Goal: Find contact information: Find contact information

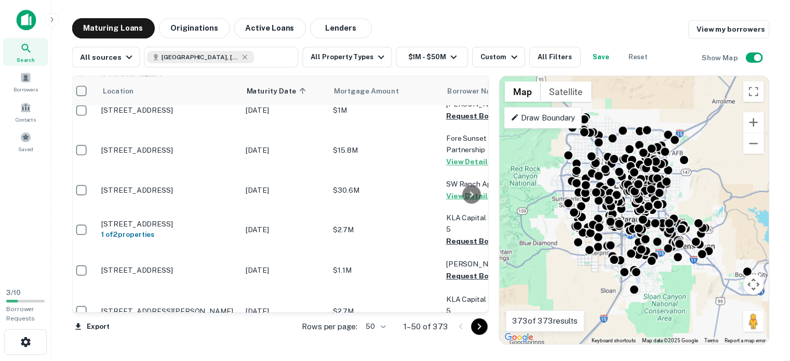
scroll to position [104, 0]
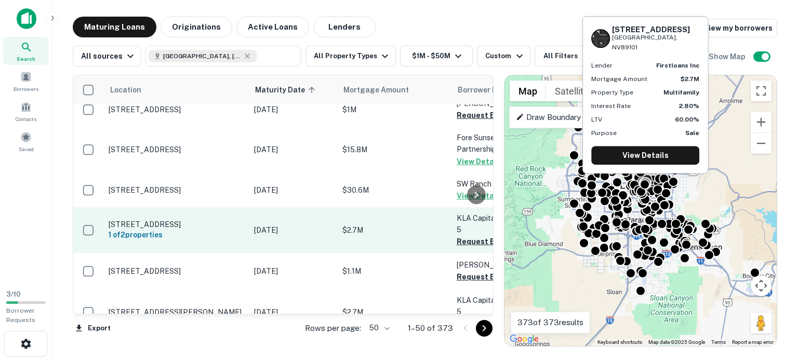
click at [161, 220] on p "[STREET_ADDRESS]" at bounding box center [176, 224] width 135 height 9
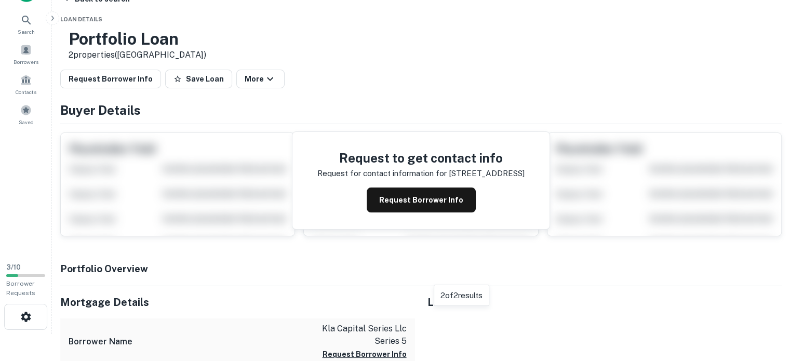
scroll to position [52, 0]
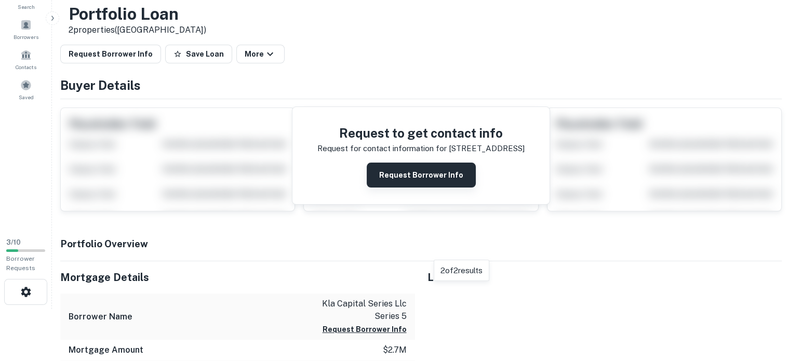
click at [440, 173] on button "Request Borrower Info" at bounding box center [421, 175] width 109 height 25
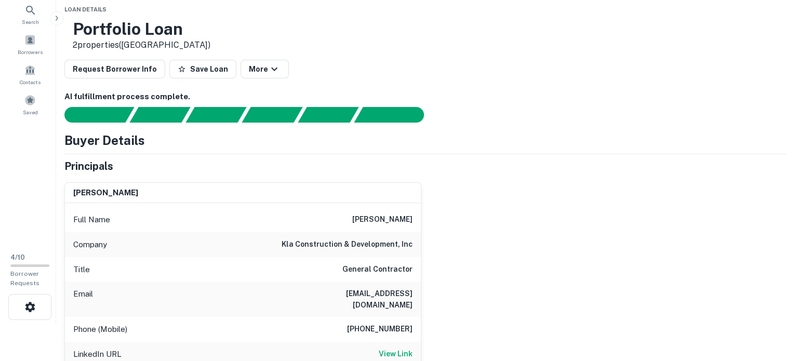
scroll to position [0, 0]
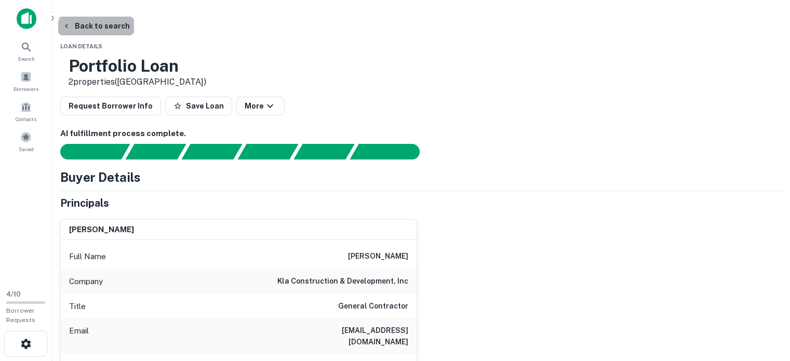
click at [110, 21] on button "Back to search" at bounding box center [96, 26] width 76 height 19
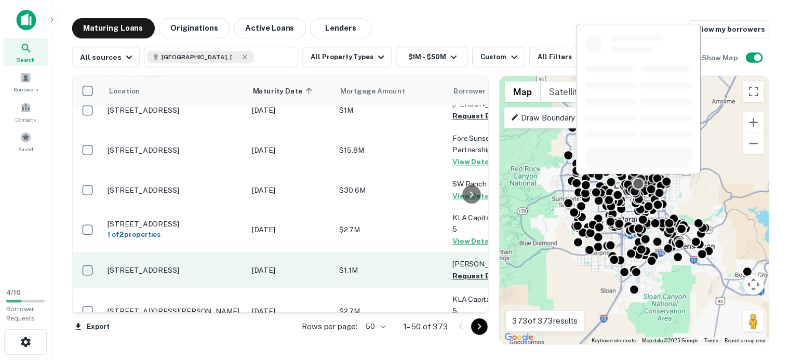
scroll to position [156, 0]
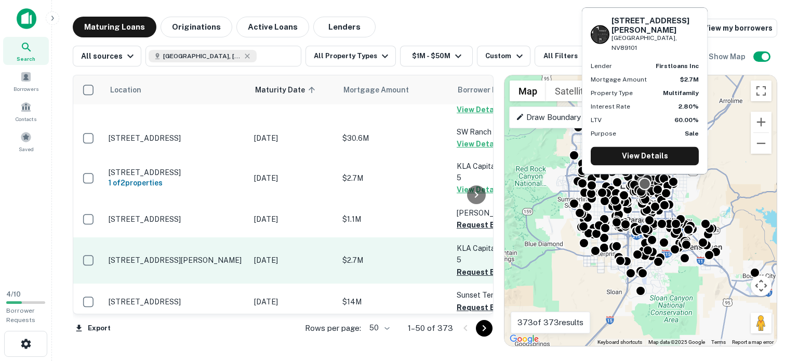
click at [151, 237] on td "[STREET_ADDRESS][PERSON_NAME]" at bounding box center [176, 260] width 146 height 46
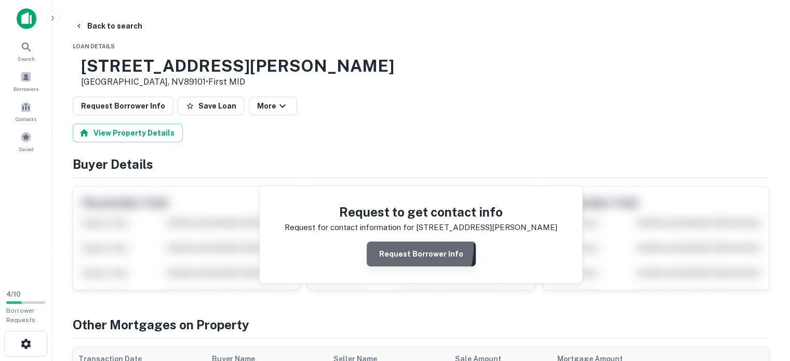
click at [407, 248] on button "Request Borrower Info" at bounding box center [421, 254] width 109 height 25
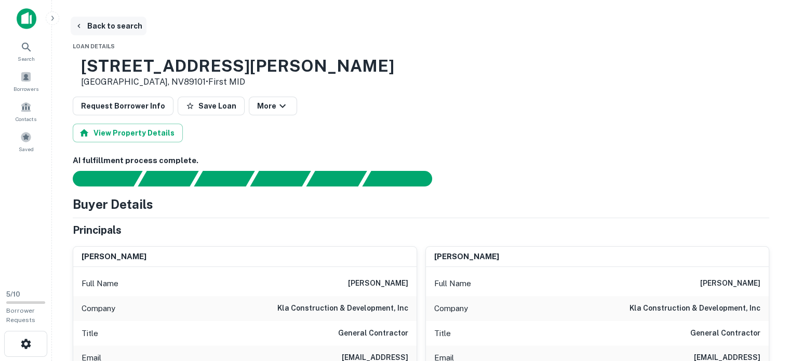
click at [106, 23] on button "Back to search" at bounding box center [109, 26] width 76 height 19
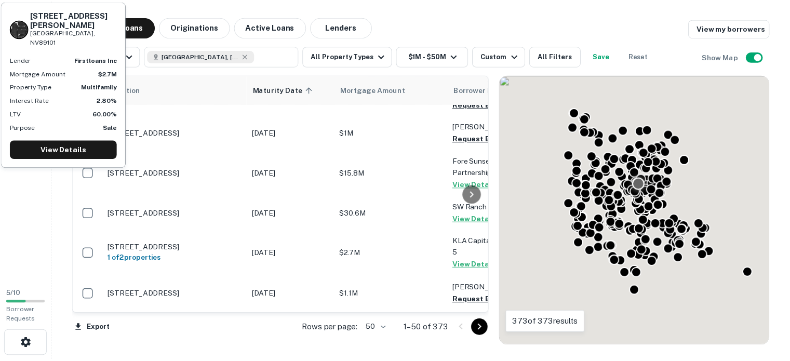
scroll to position [156, 0]
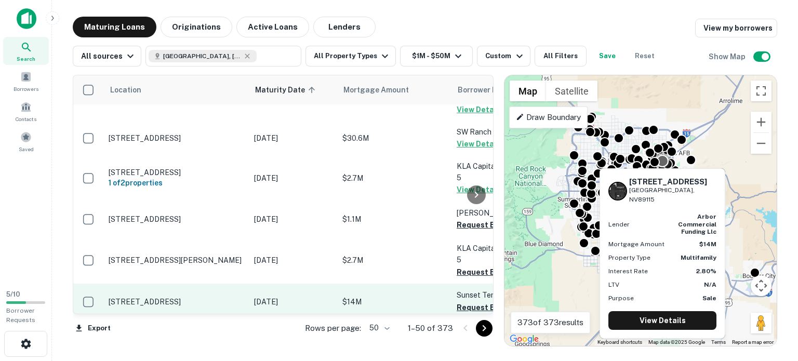
click at [179, 297] on p "[STREET_ADDRESS]" at bounding box center [176, 301] width 135 height 9
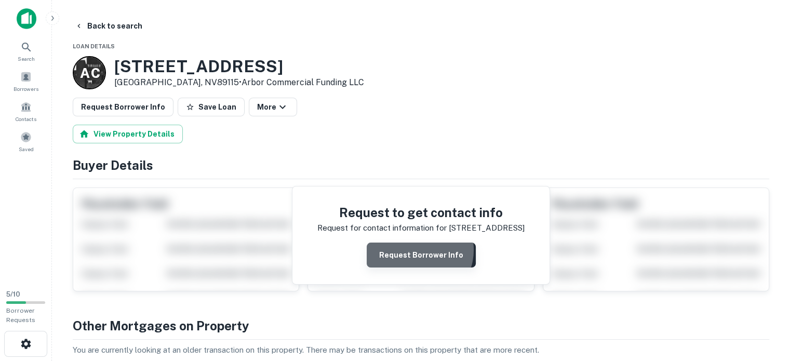
click at [419, 249] on button "Request Borrower Info" at bounding box center [421, 255] width 109 height 25
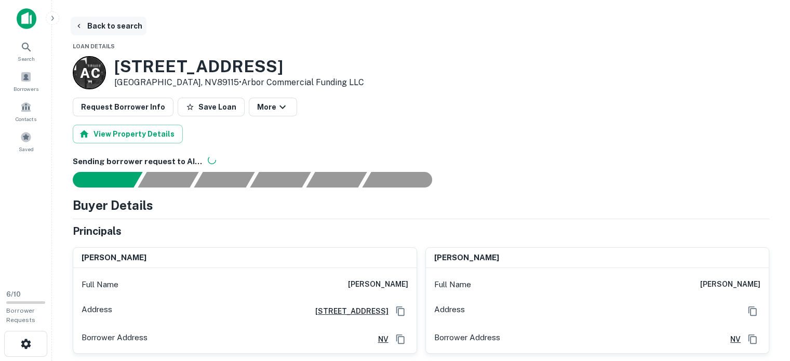
click at [115, 25] on button "Back to search" at bounding box center [109, 26] width 76 height 19
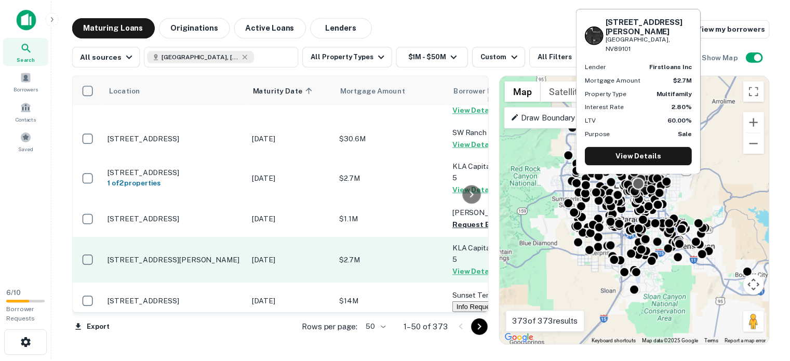
scroll to position [208, 0]
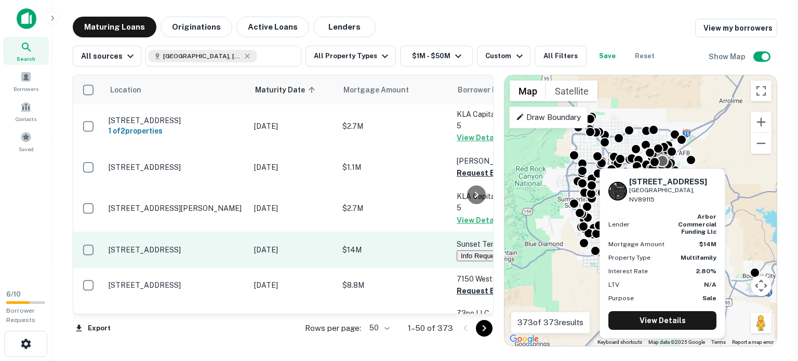
click at [179, 245] on p "[STREET_ADDRESS]" at bounding box center [176, 249] width 135 height 9
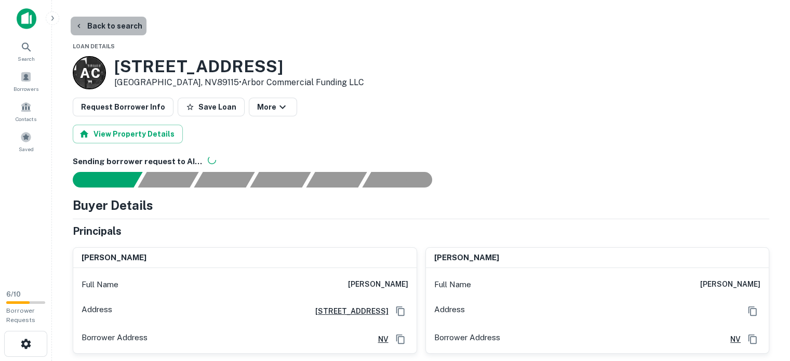
click at [113, 21] on button "Back to search" at bounding box center [109, 26] width 76 height 19
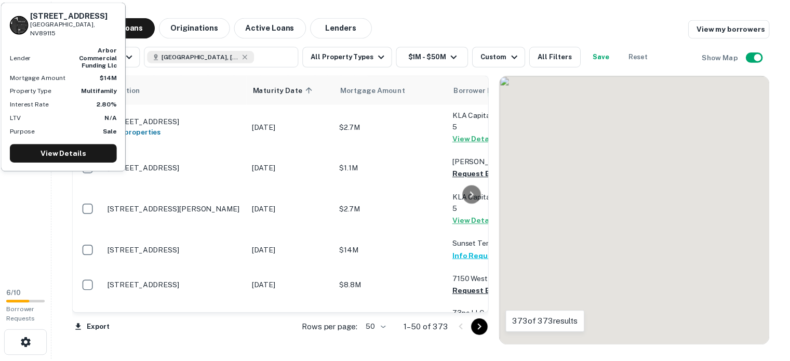
scroll to position [208, 0]
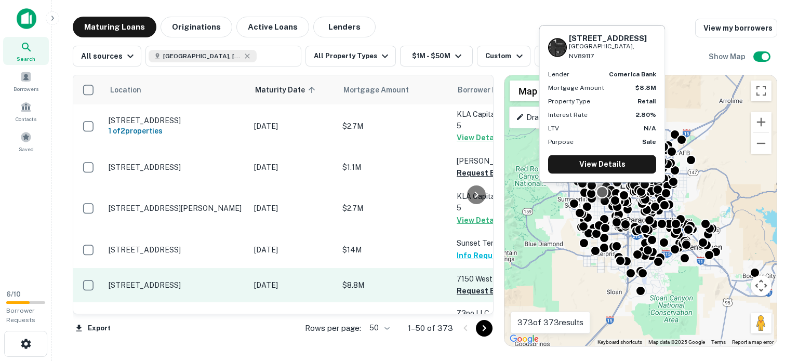
click at [219, 268] on td "[STREET_ADDRESS]" at bounding box center [176, 285] width 146 height 34
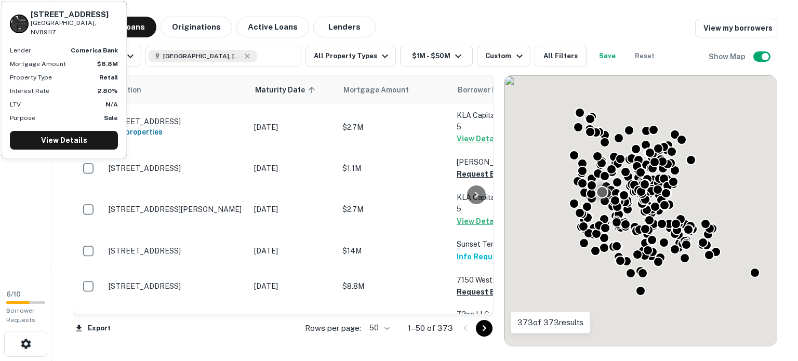
scroll to position [208, 0]
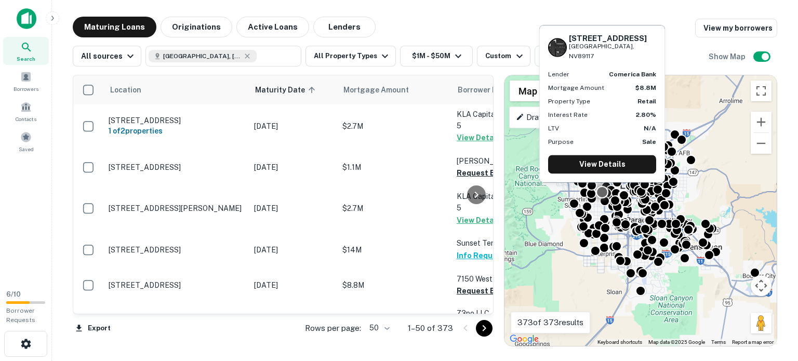
click at [499, 10] on main "Maturing Loans Originations Active Loans Lenders View my borrowers All sources …" at bounding box center [425, 180] width 746 height 361
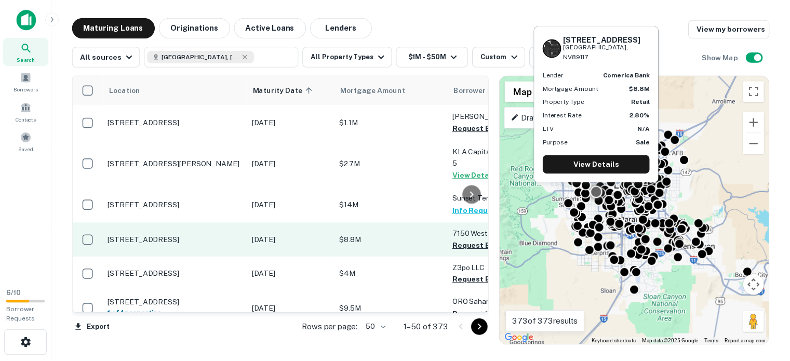
scroll to position [260, 0]
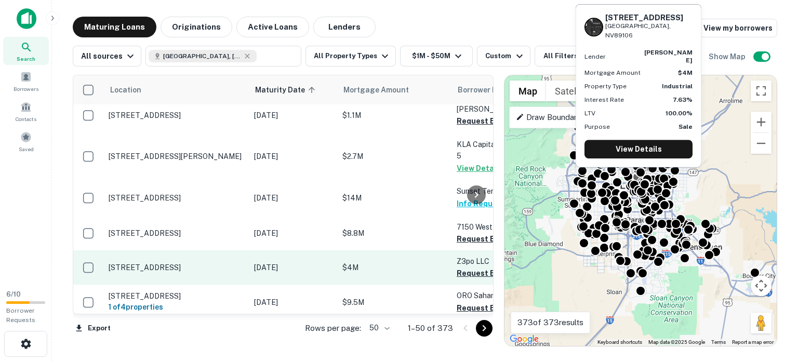
click at [201, 263] on p "[STREET_ADDRESS]" at bounding box center [176, 267] width 135 height 9
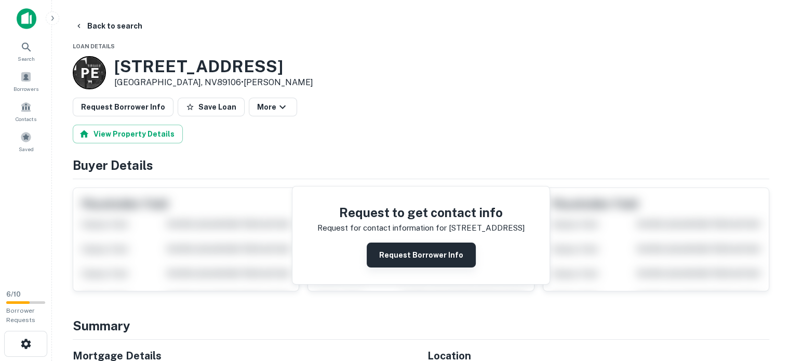
click at [408, 245] on button "Request Borrower Info" at bounding box center [421, 255] width 109 height 25
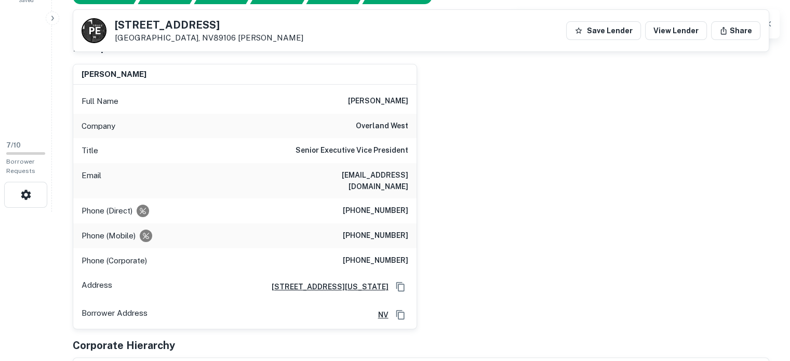
scroll to position [156, 0]
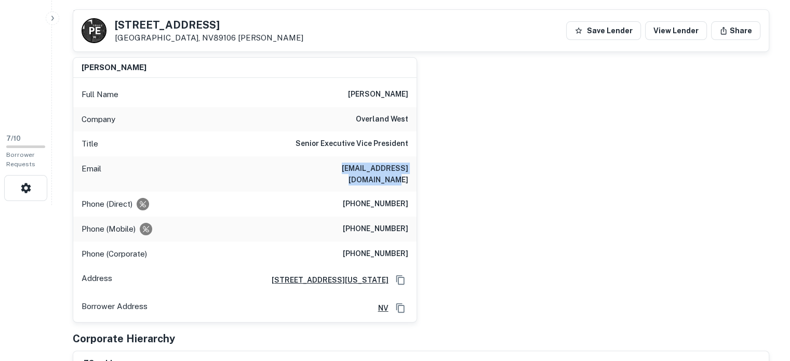
drag, startPoint x: 299, startPoint y: 166, endPoint x: 407, endPoint y: 170, distance: 108.7
click at [407, 170] on div "Email [EMAIL_ADDRESS][DOMAIN_NAME]" at bounding box center [244, 173] width 343 height 35
copy h6 "[EMAIL_ADDRESS][DOMAIN_NAME]"
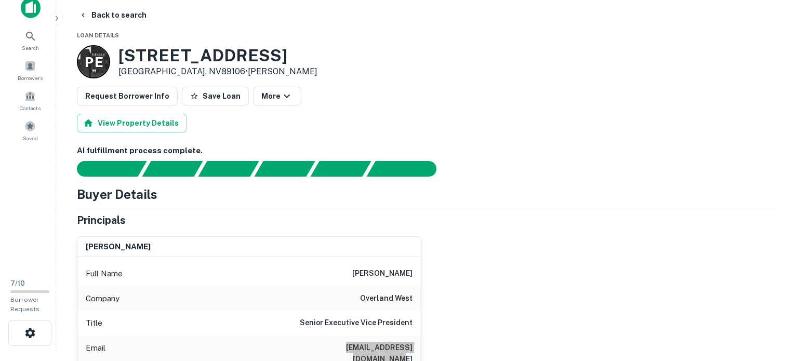
scroll to position [0, 0]
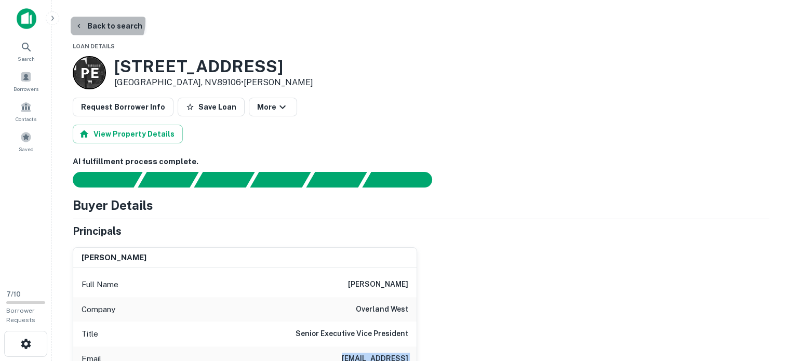
click at [100, 21] on button "Back to search" at bounding box center [109, 26] width 76 height 19
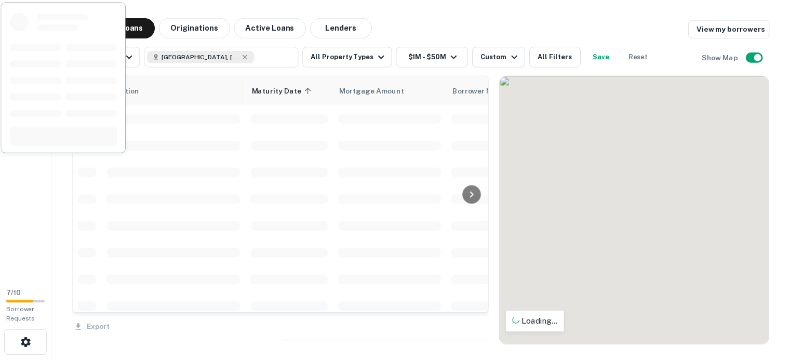
scroll to position [260, 0]
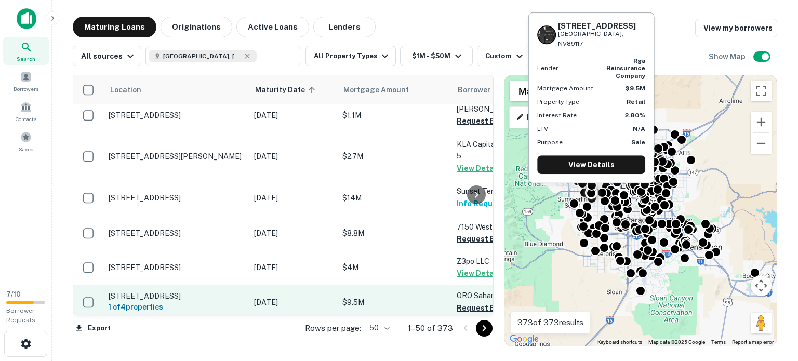
click at [169, 292] on p "[STREET_ADDRESS]" at bounding box center [176, 296] width 135 height 9
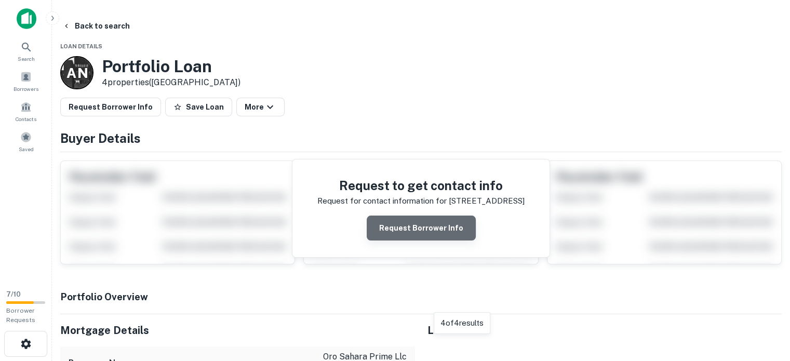
click at [427, 221] on button "Request Borrower Info" at bounding box center [421, 228] width 109 height 25
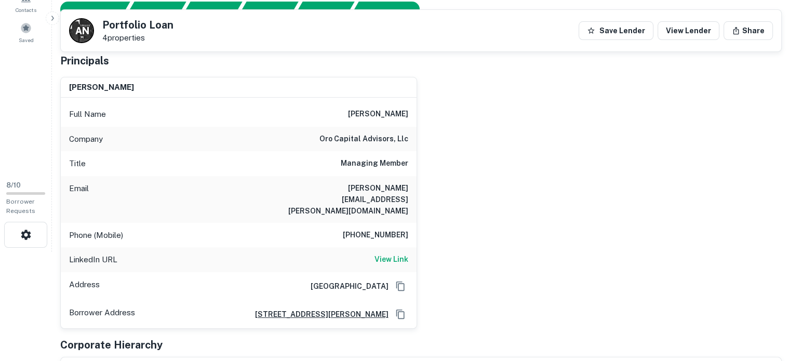
scroll to position [104, 0]
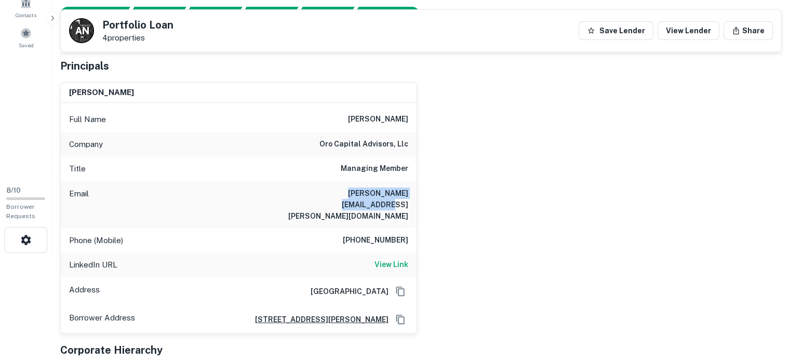
drag, startPoint x: 311, startPoint y: 191, endPoint x: 413, endPoint y: 194, distance: 101.9
click at [413, 194] on div "Email [PERSON_NAME][EMAIL_ADDRESS][PERSON_NAME][DOMAIN_NAME]" at bounding box center [239, 204] width 356 height 47
copy h6 "[PERSON_NAME][EMAIL_ADDRESS][PERSON_NAME][DOMAIN_NAME]"
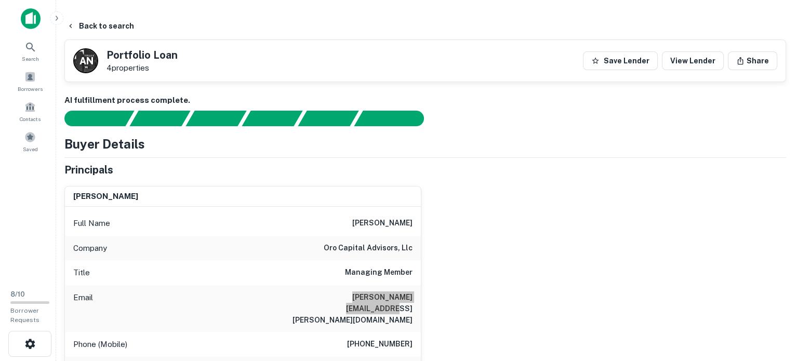
scroll to position [0, 0]
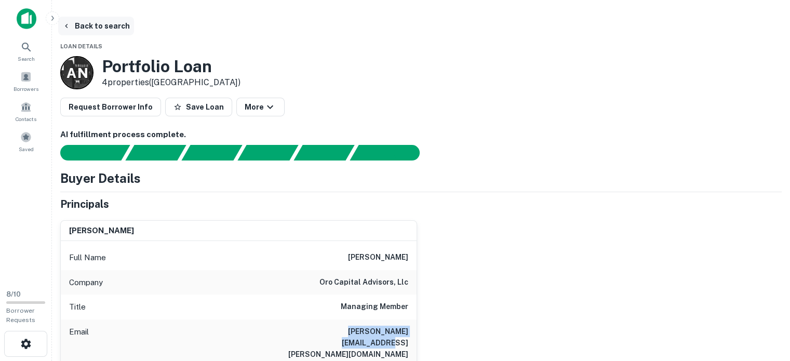
click at [107, 20] on button "Back to search" at bounding box center [96, 26] width 76 height 19
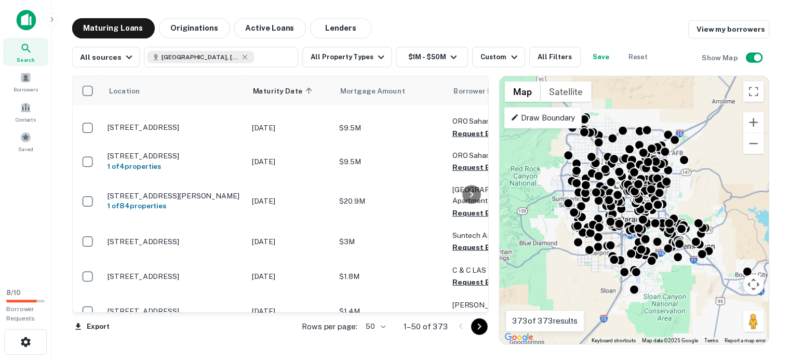
scroll to position [446, 0]
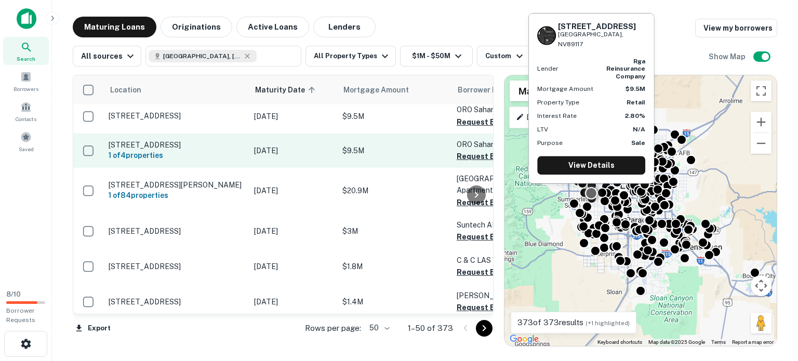
click at [155, 140] on p "[STREET_ADDRESS]" at bounding box center [176, 144] width 135 height 9
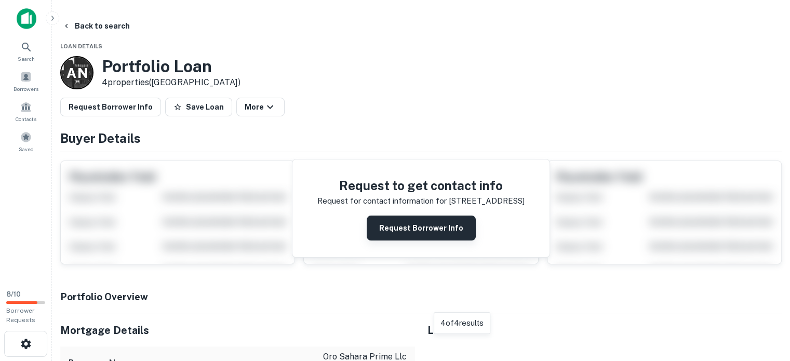
click at [435, 224] on button "Request Borrower Info" at bounding box center [421, 228] width 109 height 25
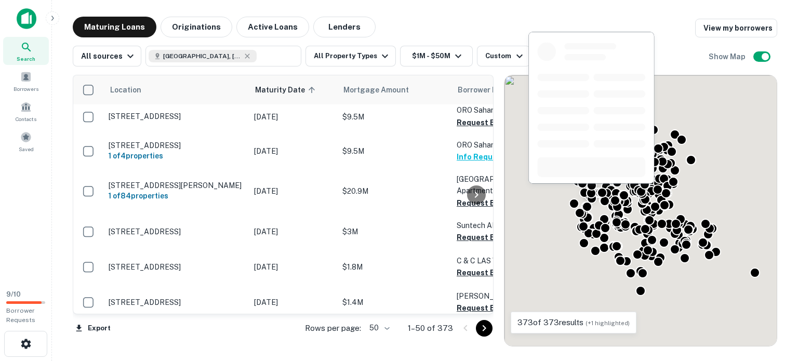
scroll to position [446, 0]
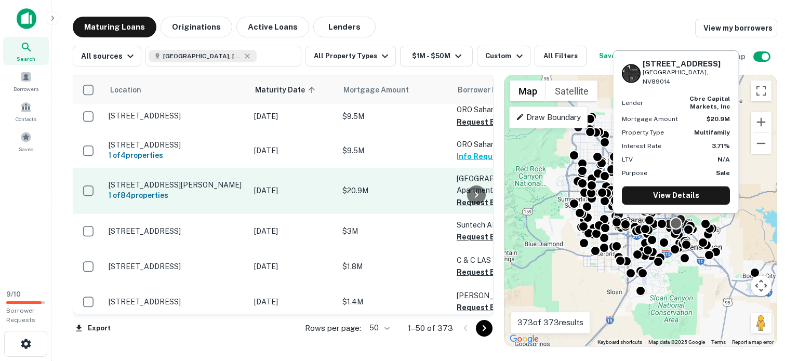
click at [161, 180] on p "[STREET_ADDRESS][PERSON_NAME]" at bounding box center [176, 184] width 135 height 9
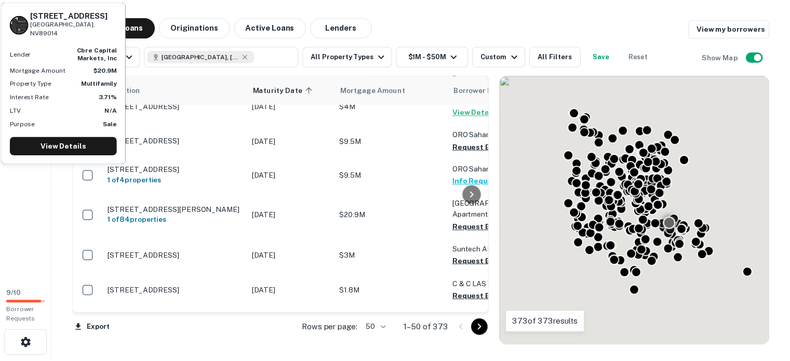
scroll to position [446, 0]
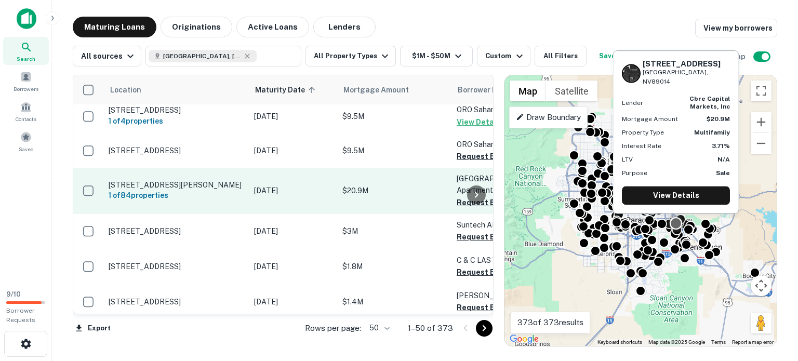
click at [144, 180] on p "[STREET_ADDRESS][PERSON_NAME]" at bounding box center [176, 184] width 135 height 9
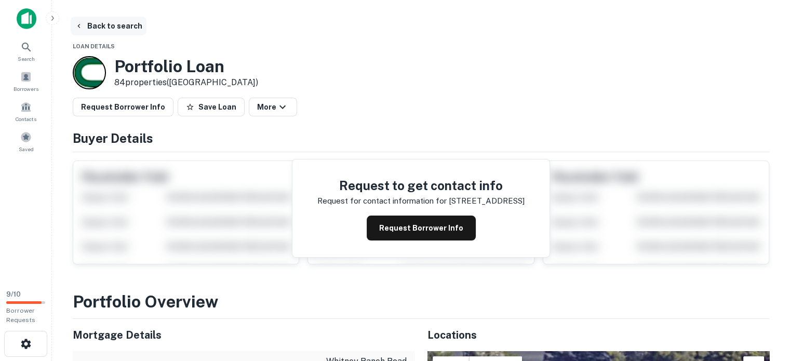
click at [91, 22] on button "Back to search" at bounding box center [109, 26] width 76 height 19
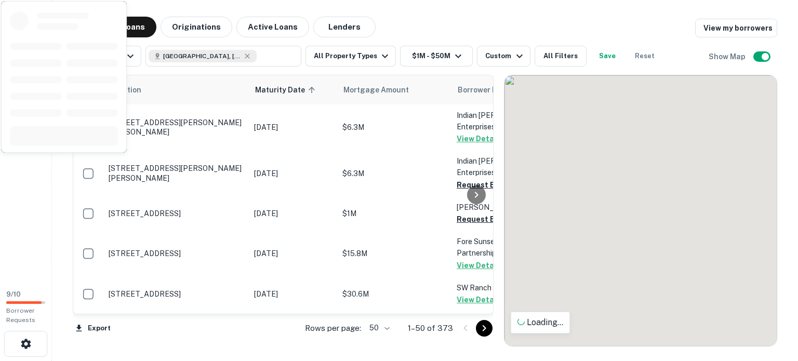
scroll to position [446, 0]
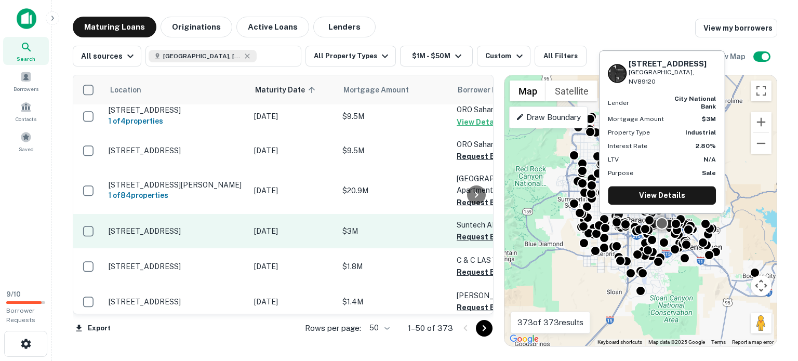
click at [214, 227] on p "[STREET_ADDRESS]" at bounding box center [176, 231] width 135 height 9
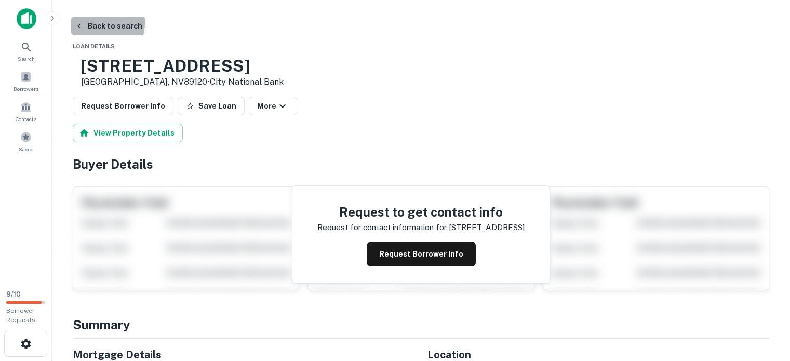
click at [95, 22] on button "Back to search" at bounding box center [109, 26] width 76 height 19
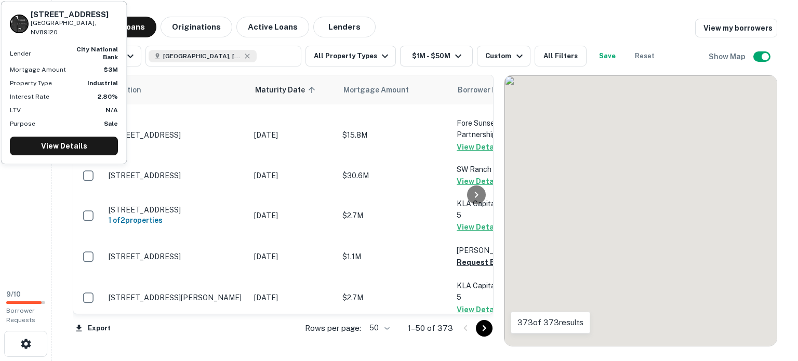
scroll to position [446, 0]
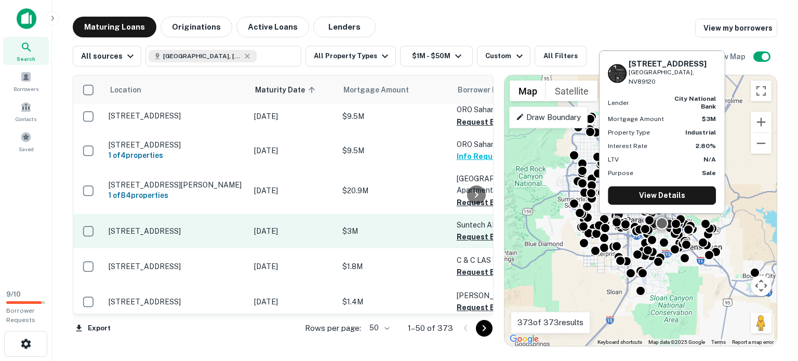
click at [202, 214] on td "[STREET_ADDRESS]" at bounding box center [176, 231] width 146 height 34
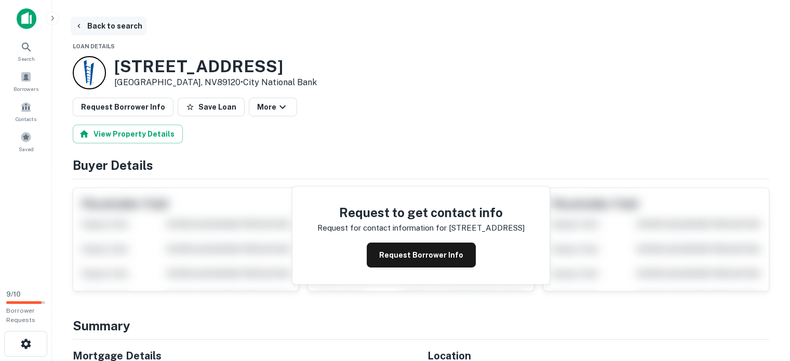
click at [105, 21] on button "Back to search" at bounding box center [109, 26] width 76 height 19
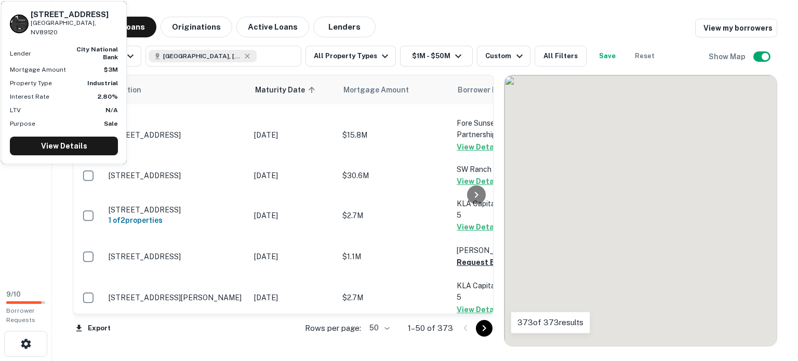
scroll to position [446, 0]
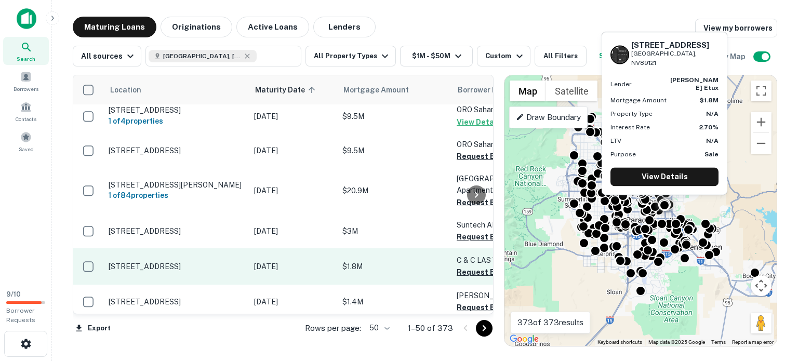
click at [223, 262] on p "[STREET_ADDRESS]" at bounding box center [176, 266] width 135 height 9
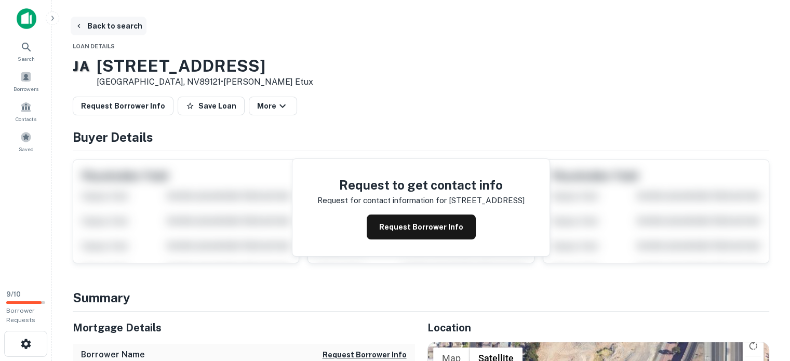
click at [94, 22] on button "Back to search" at bounding box center [109, 26] width 76 height 19
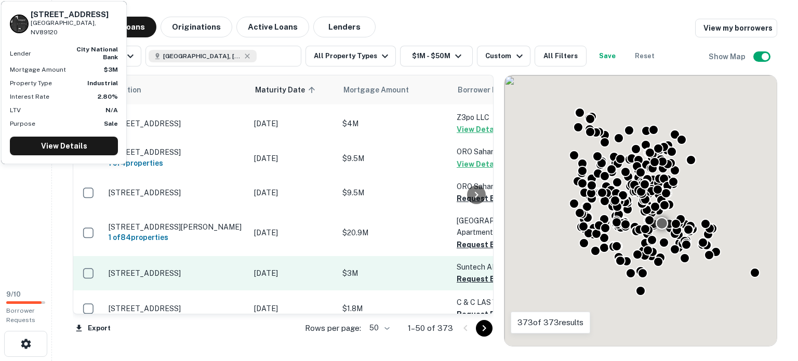
scroll to position [446, 0]
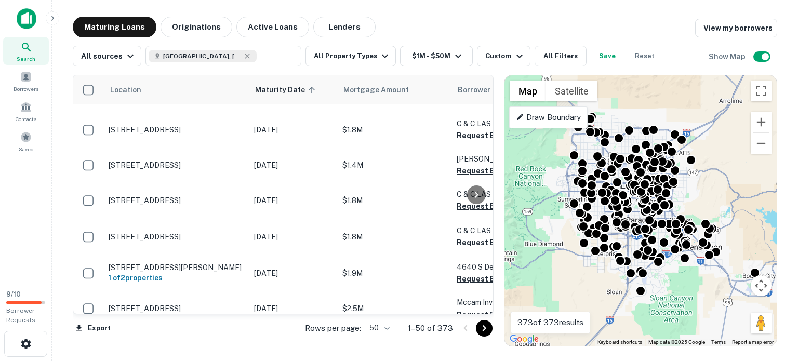
scroll to position [573, 0]
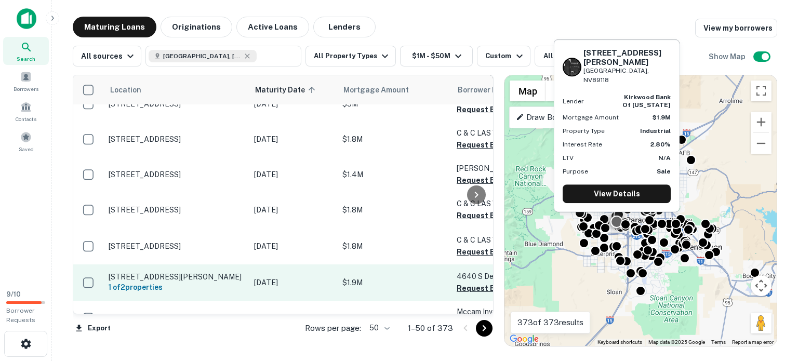
click at [254, 265] on td "[DATE]" at bounding box center [293, 283] width 88 height 36
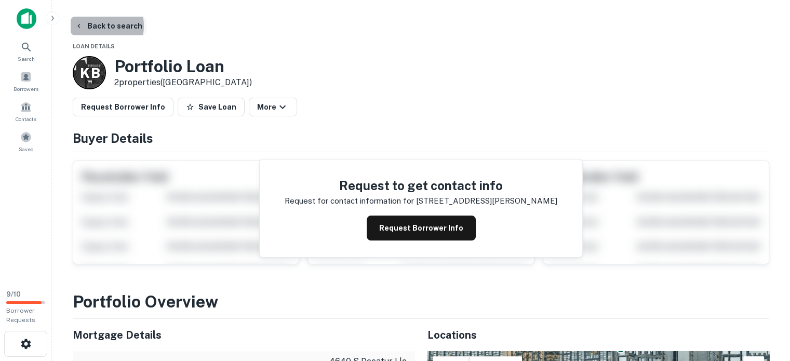
click at [92, 26] on button "Back to search" at bounding box center [109, 26] width 76 height 19
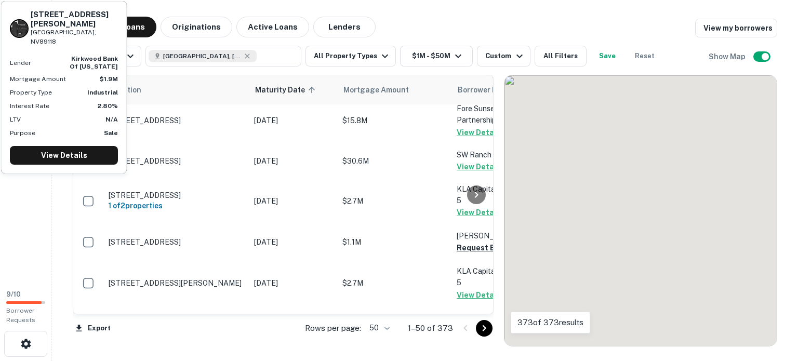
scroll to position [573, 0]
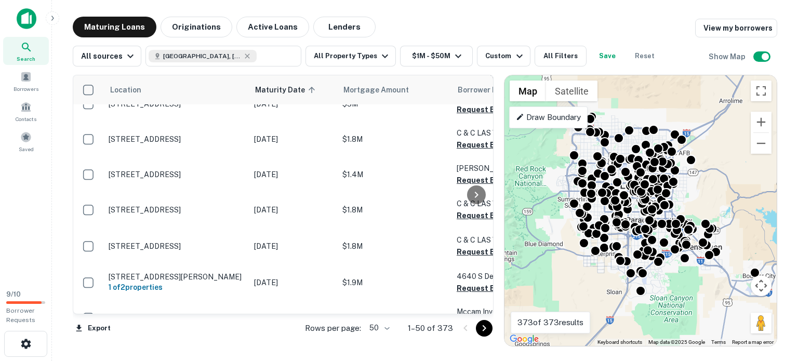
click at [486, 166] on div at bounding box center [476, 194] width 21 height 239
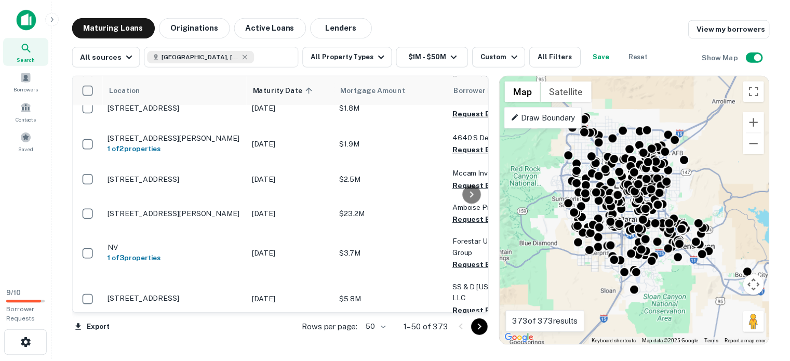
scroll to position [715, 0]
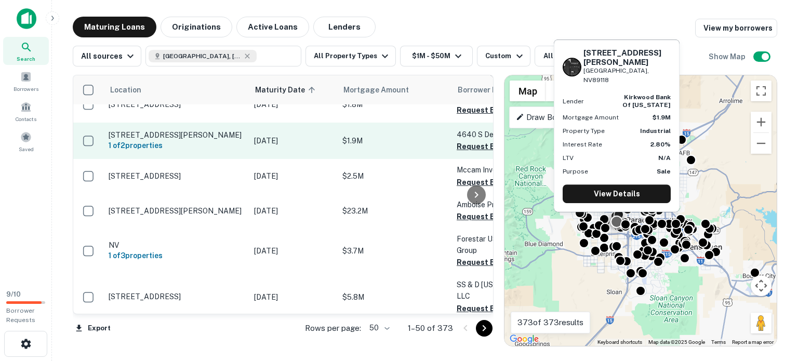
click at [217, 130] on p "[STREET_ADDRESS][PERSON_NAME]" at bounding box center [176, 134] width 135 height 9
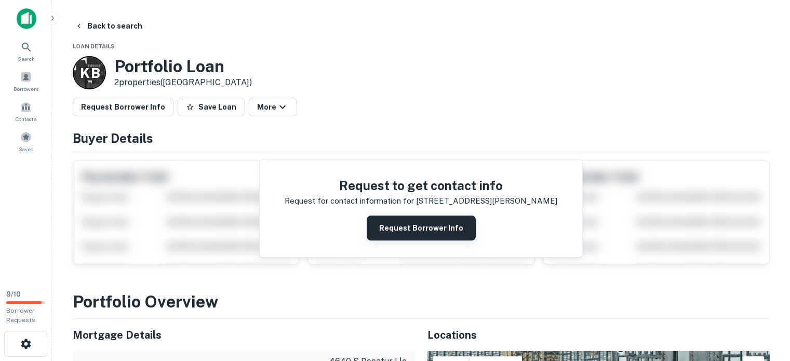
click at [436, 227] on button "Request Borrower Info" at bounding box center [421, 228] width 109 height 25
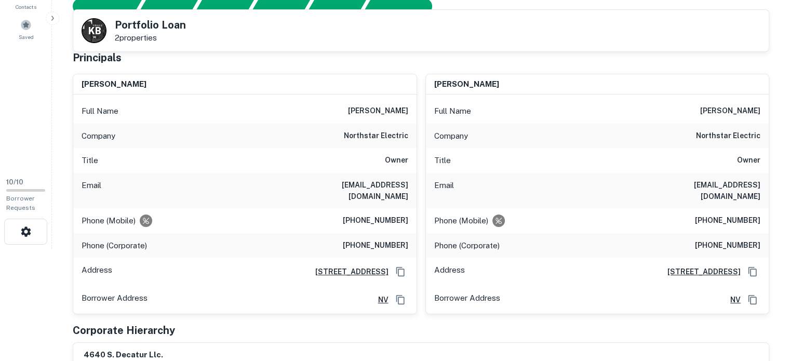
scroll to position [104, 0]
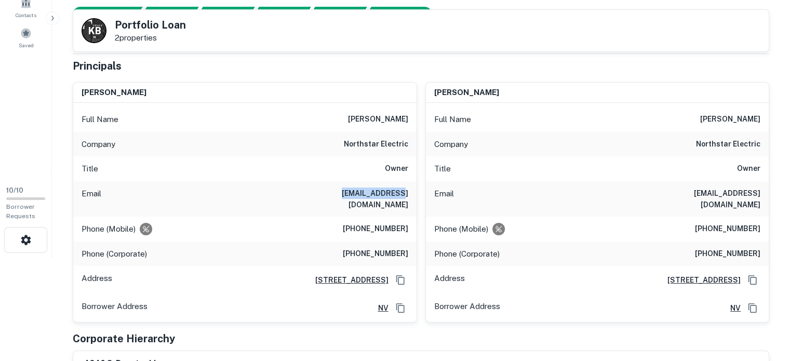
drag, startPoint x: 352, startPoint y: 192, endPoint x: 409, endPoint y: 193, distance: 56.7
click at [409, 193] on div "Email ben@nseius.com" at bounding box center [244, 198] width 343 height 35
copy h6 "ben@nseius.com"
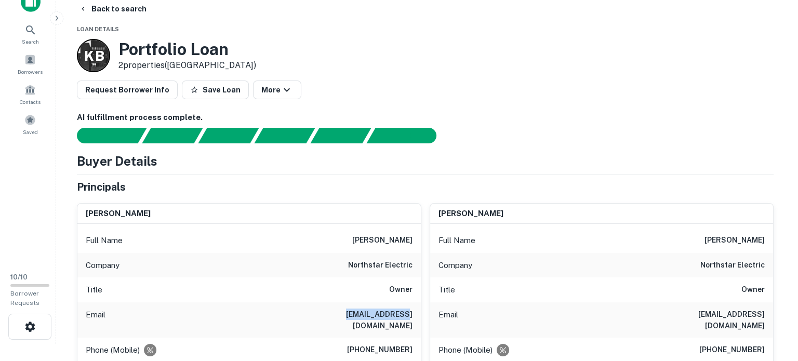
scroll to position [0, 0]
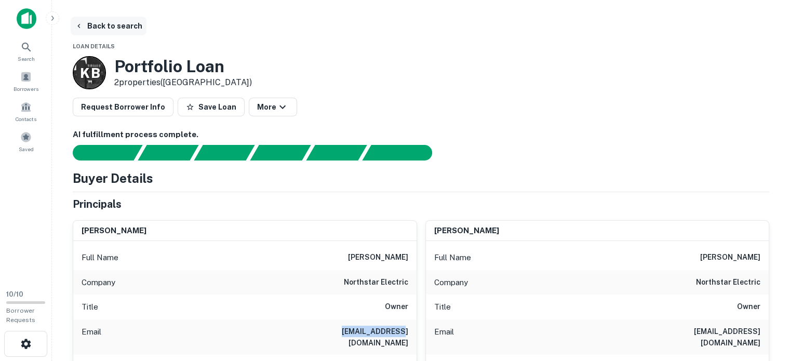
click at [102, 24] on button "Back to search" at bounding box center [109, 26] width 76 height 19
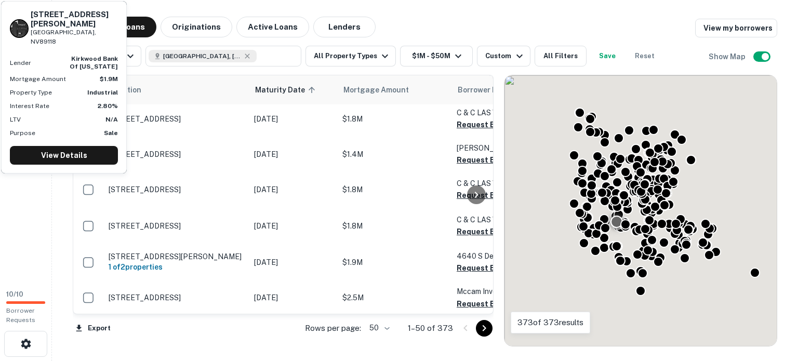
scroll to position [715, 0]
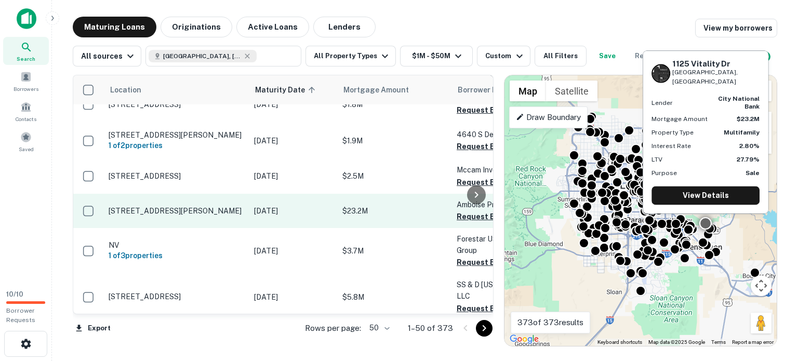
click at [192, 194] on td "[STREET_ADDRESS][PERSON_NAME]" at bounding box center [176, 211] width 146 height 34
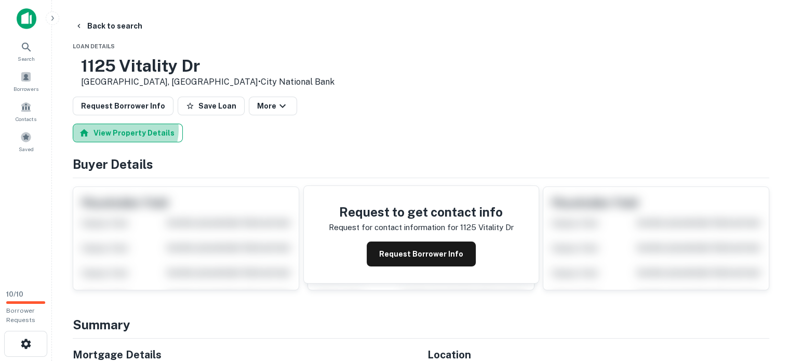
click at [124, 130] on button "View Property Details" at bounding box center [128, 133] width 110 height 19
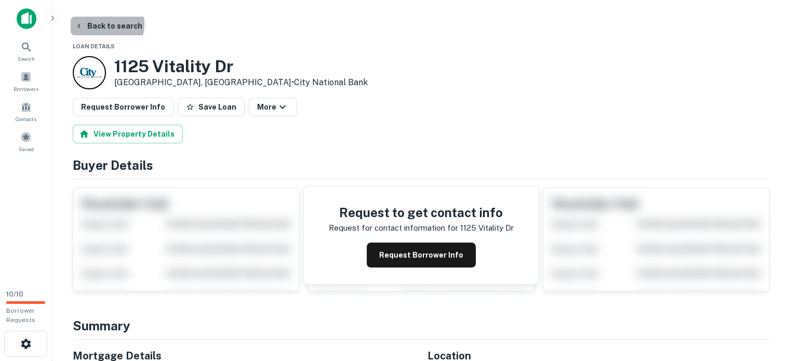
click at [102, 24] on button "Back to search" at bounding box center [109, 26] width 76 height 19
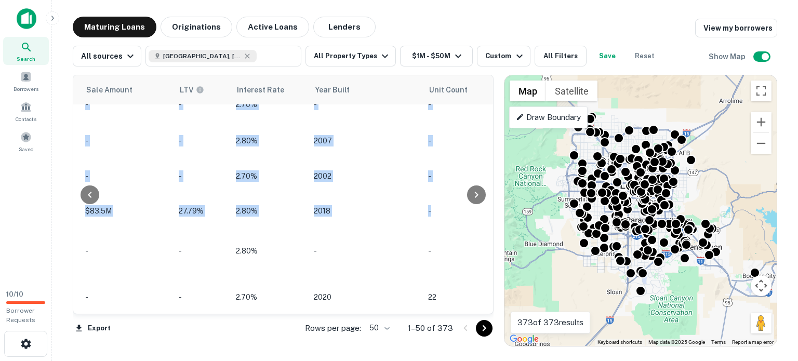
scroll to position [715, 986]
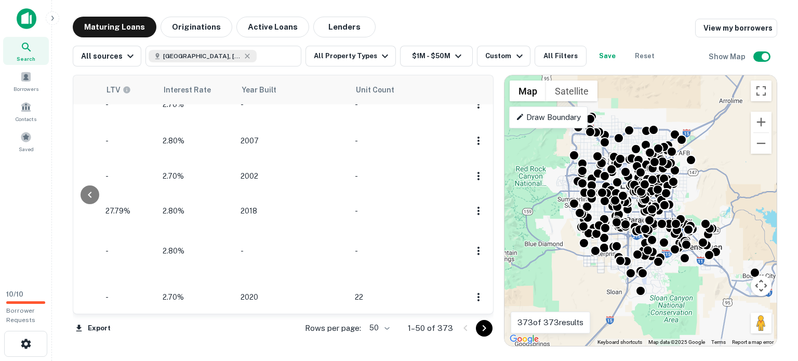
click at [86, 310] on div at bounding box center [89, 194] width 33 height 239
click at [86, 308] on div at bounding box center [89, 194] width 33 height 239
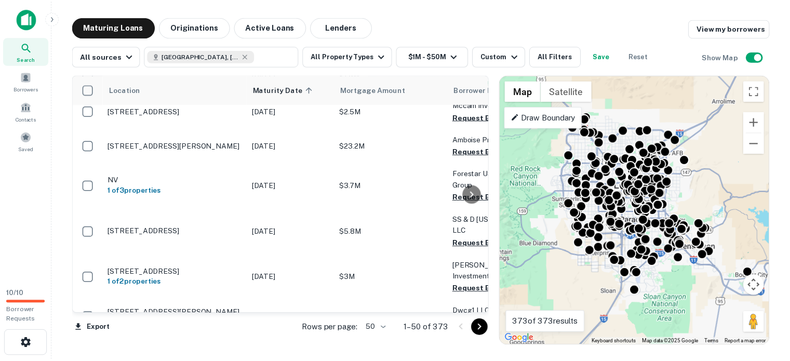
scroll to position [791, 0]
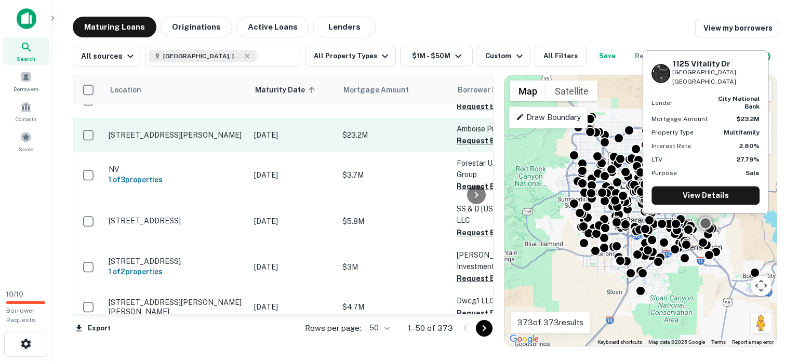
click at [187, 130] on p "[STREET_ADDRESS][PERSON_NAME]" at bounding box center [176, 134] width 135 height 9
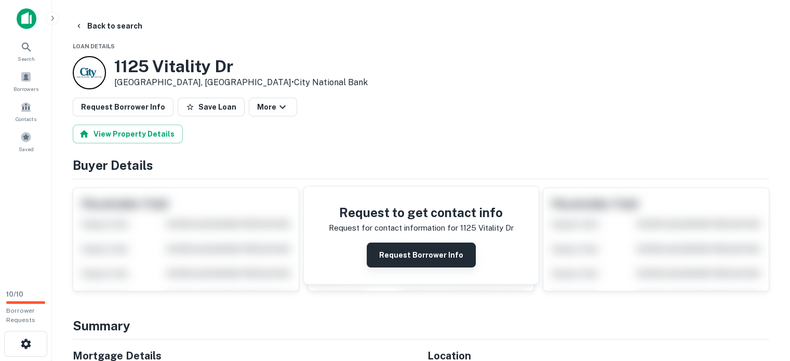
click at [422, 250] on button "Request Borrower Info" at bounding box center [421, 255] width 109 height 25
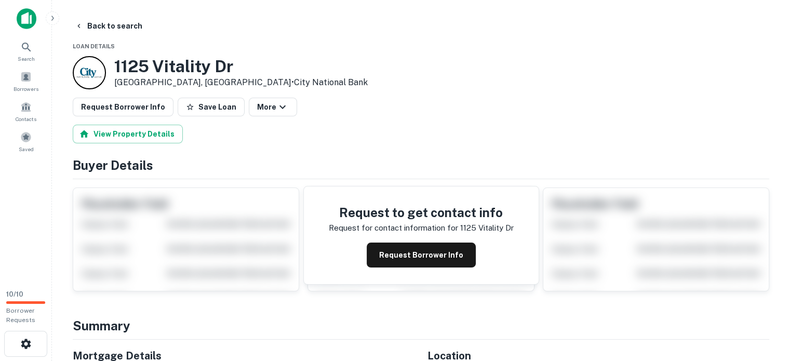
click at [29, 15] on img at bounding box center [27, 18] width 20 height 21
